Goal: Check status: Check status

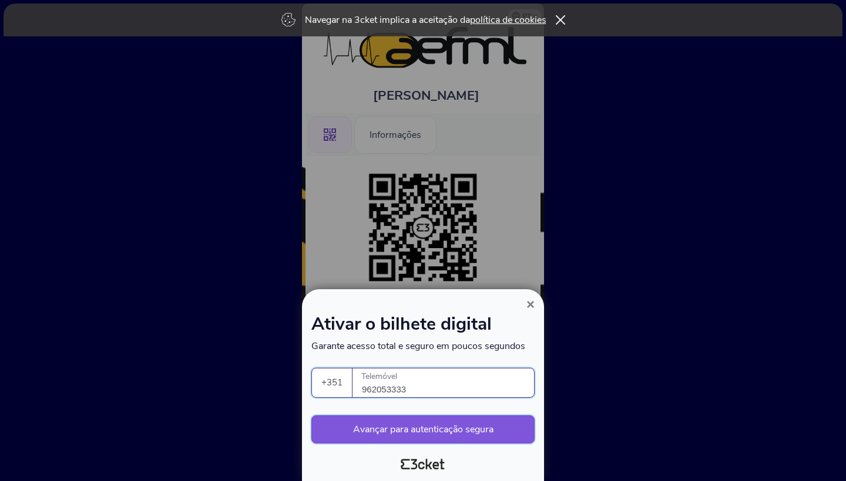
type input "962053333"
click at [454, 433] on button "Avançar para autenticação segura" at bounding box center [422, 430] width 223 height 28
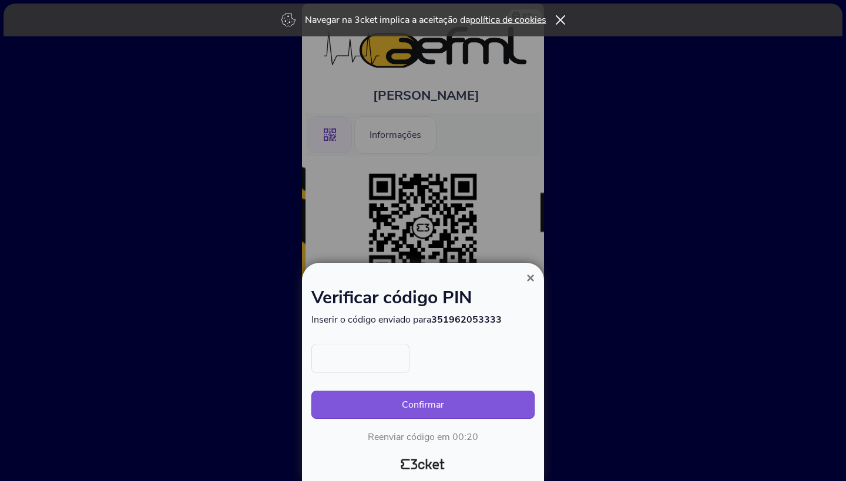
click at [348, 363] on input "text" at bounding box center [360, 358] width 98 height 29
type input "6661"
click at [368, 405] on button "Confirmar" at bounding box center [422, 405] width 223 height 28
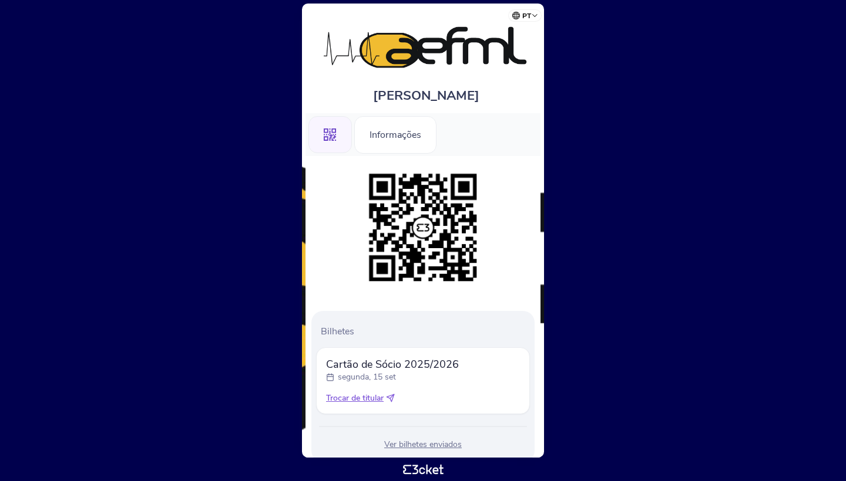
click at [408, 379] on div "segunda, 15 set" at bounding box center [392, 378] width 133 height 12
click at [408, 365] on span "Cartão de Sócio 2025/2026" at bounding box center [392, 365] width 133 height 14
drag, startPoint x: 388, startPoint y: 364, endPoint x: 422, endPoint y: 364, distance: 34.1
click at [422, 364] on span "Cartão de Sócio 2025/2026" at bounding box center [392, 365] width 133 height 14
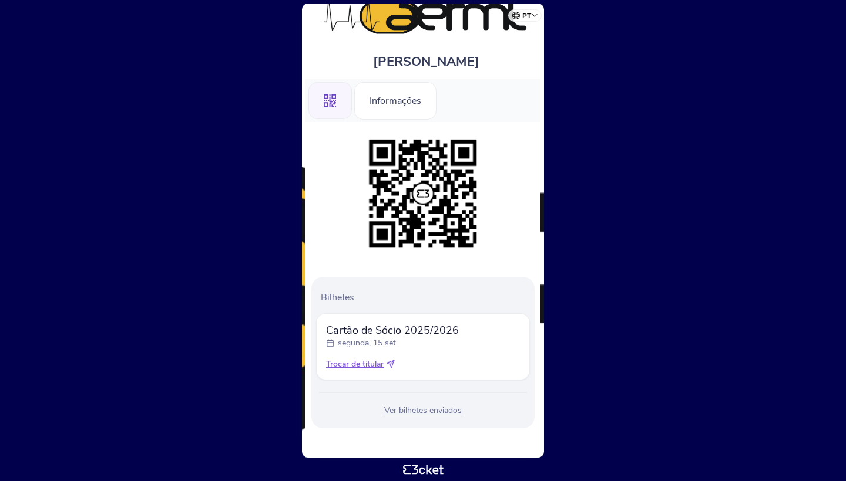
click at [422, 416] on div "Ver bilhetes enviados" at bounding box center [423, 411] width 214 height 12
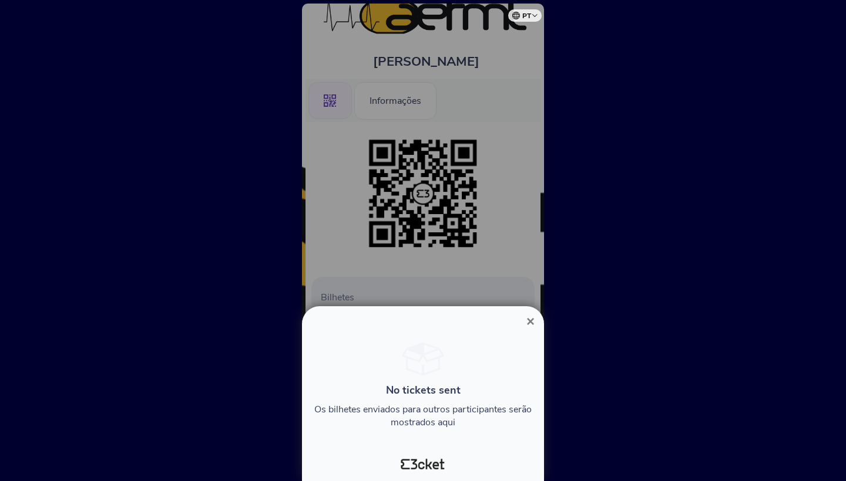
click at [528, 324] on span "×" at bounding box center [530, 322] width 8 height 16
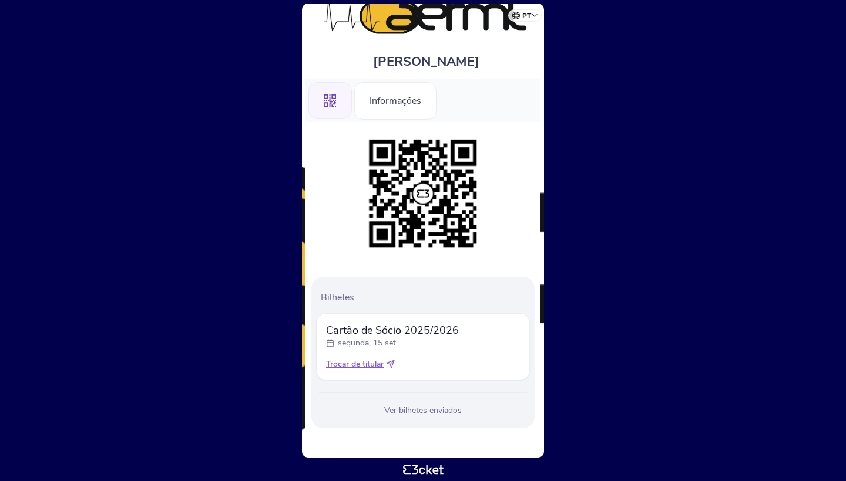
click at [339, 95] on div ".st0{fill-rule:evenodd;clip-rule:evenodd;}" at bounding box center [329, 101] width 43 height 38
